Goal: Transaction & Acquisition: Purchase product/service

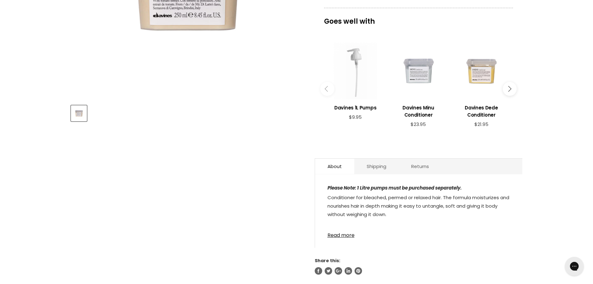
scroll to position [209, 0]
click at [352, 235] on link "Read more" at bounding box center [419, 232] width 182 height 9
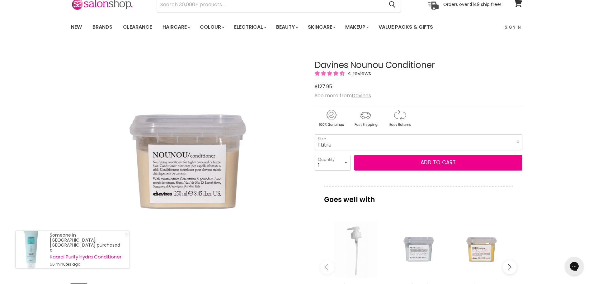
scroll to position [0, 0]
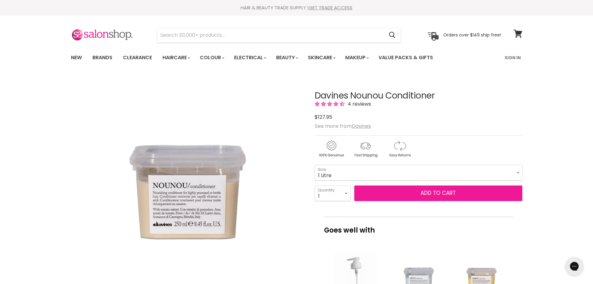
click at [390, 197] on button "Add to cart" at bounding box center [438, 193] width 168 height 16
click at [455, 194] on span "Add to cart" at bounding box center [438, 192] width 35 height 7
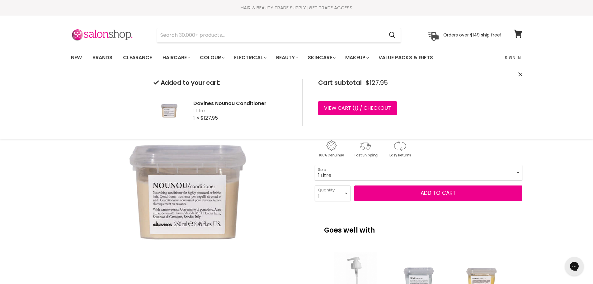
click at [295, 44] on section "Menu Cancel" at bounding box center [296, 32] width 467 height 33
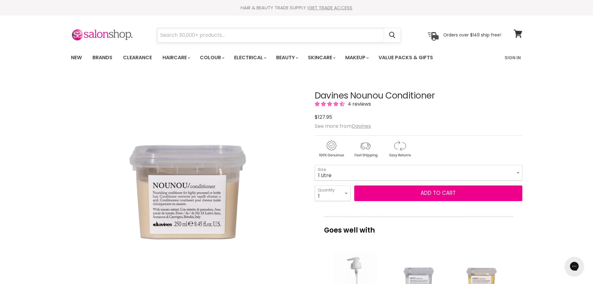
click at [295, 40] on input "Search" at bounding box center [270, 35] width 227 height 14
type input "a"
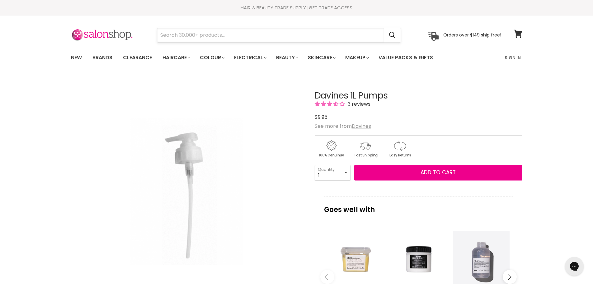
click at [221, 32] on input "Search" at bounding box center [270, 35] width 227 height 14
type input "aveda"
click at [107, 58] on link "Brands" at bounding box center [102, 57] width 29 height 13
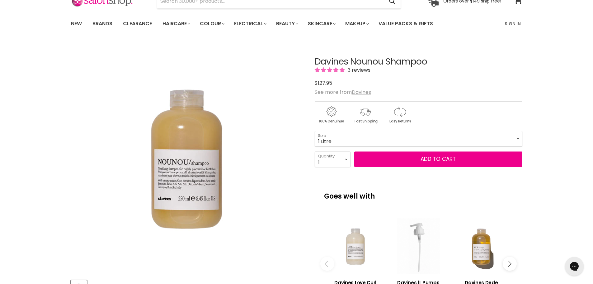
scroll to position [34, 0]
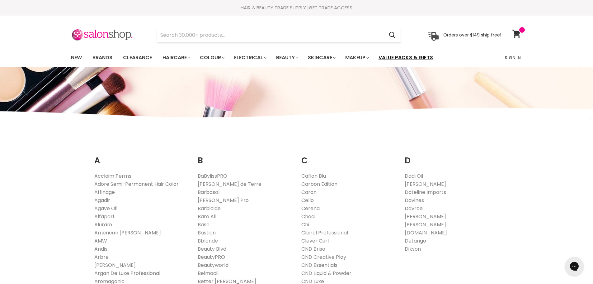
click at [397, 59] on link "Value Packs & Gifts" at bounding box center [406, 57] width 64 height 13
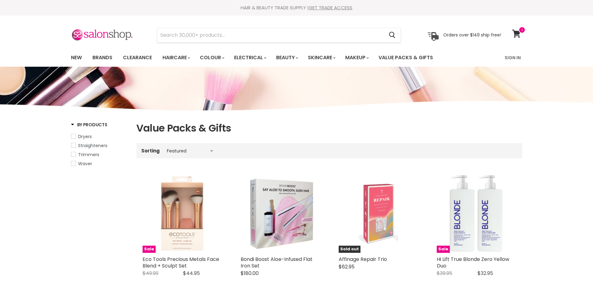
select select "manual"
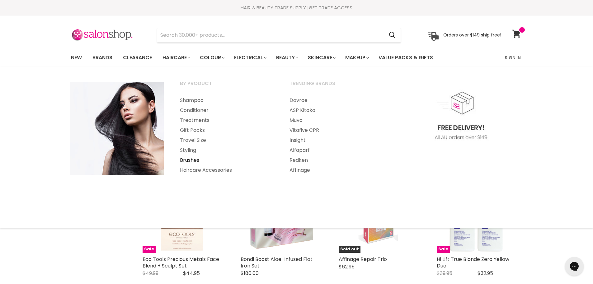
click at [193, 158] on link "Brushes" at bounding box center [226, 160] width 108 height 10
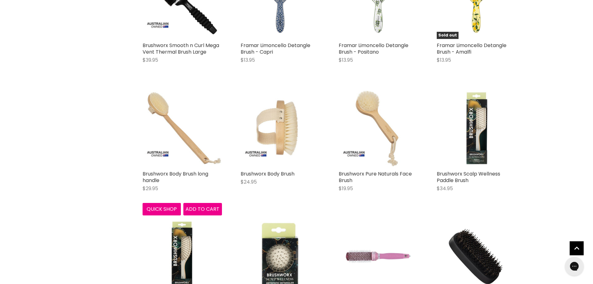
scroll to position [1389, 0]
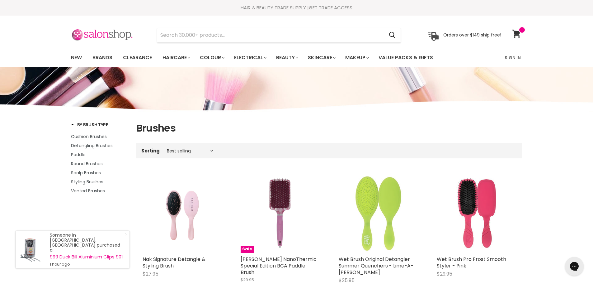
click at [83, 38] on img at bounding box center [102, 35] width 62 height 13
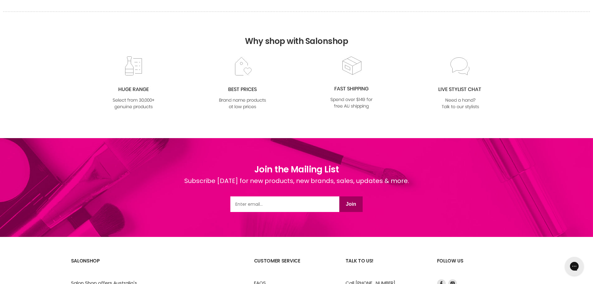
scroll to position [804, 0]
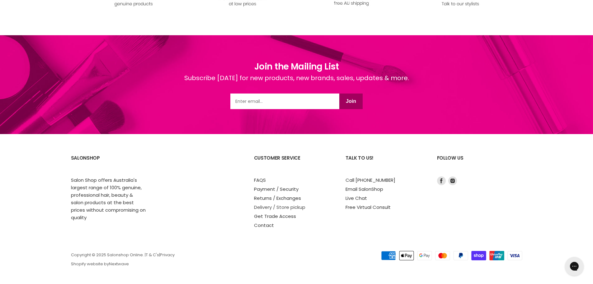
click at [256, 207] on link "Delivery / Store pickup" at bounding box center [279, 207] width 51 height 7
